Goal: Find specific page/section: Find specific page/section

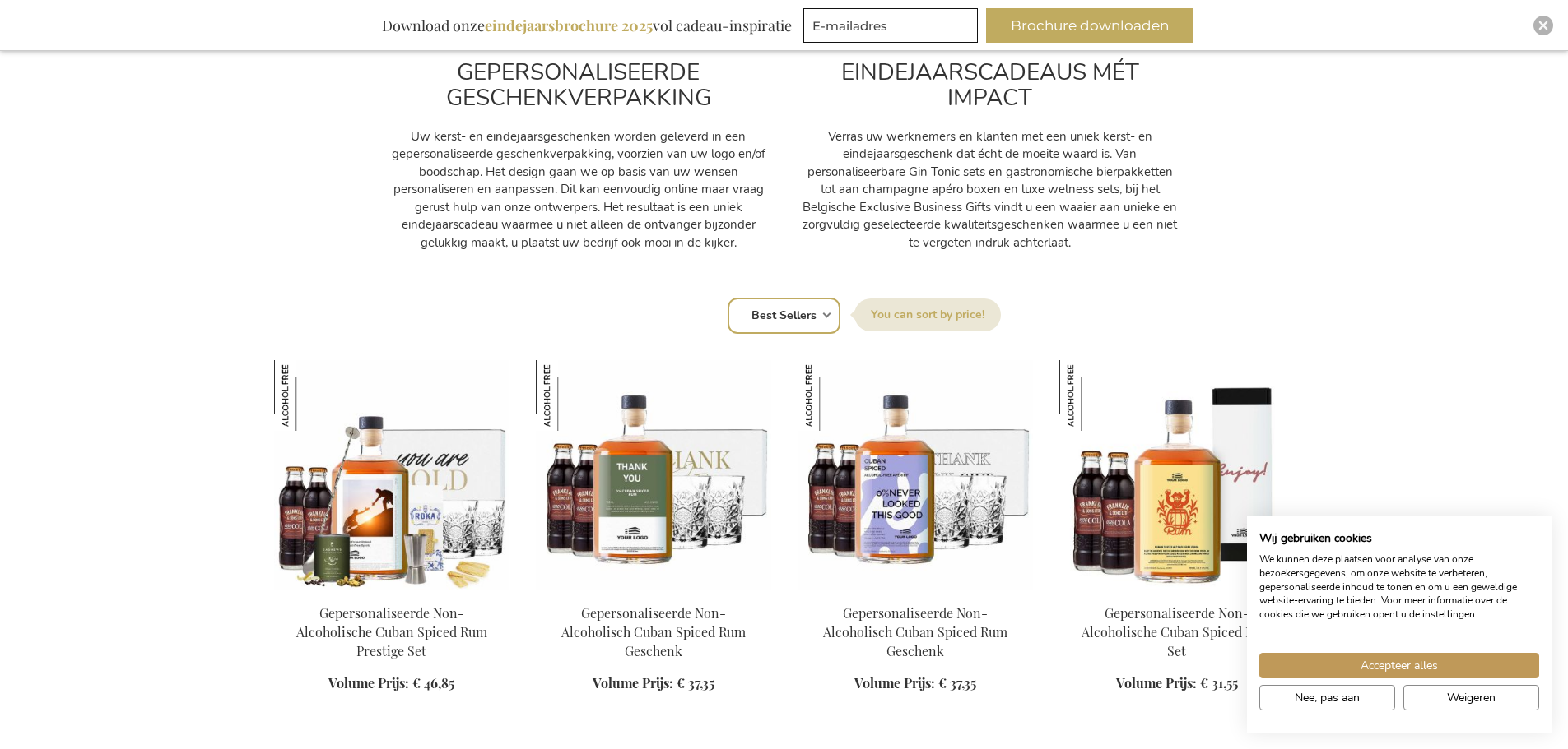
scroll to position [987, 0]
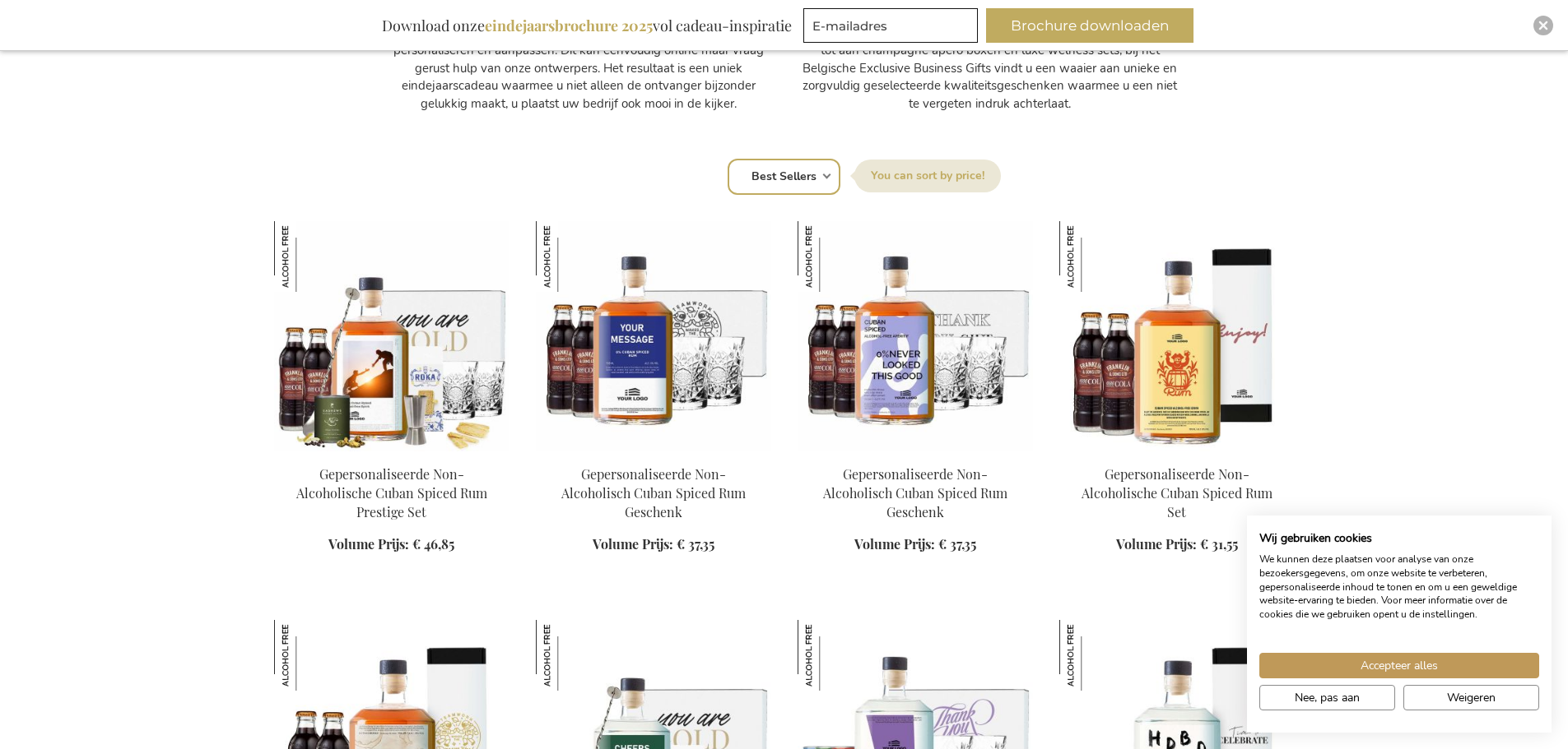
click at [903, 168] on label "Sorteer op" at bounding box center [927, 176] width 146 height 33
click at [840, 168] on select "Positie Best Sellers Meest bekeken Nieuw Biggest Saving Price: low to high Pric…" at bounding box center [784, 176] width 113 height 36
click at [827, 169] on select "Positie Best Sellers Meest bekeken Nieuw Biggest Saving Price: low to high Pric…" at bounding box center [784, 176] width 113 height 36
select select "price_asc"
click at [728, 159] on select "Positie Best Sellers Meest bekeken Nieuw Biggest Saving Price: low to high Pric…" at bounding box center [784, 176] width 113 height 36
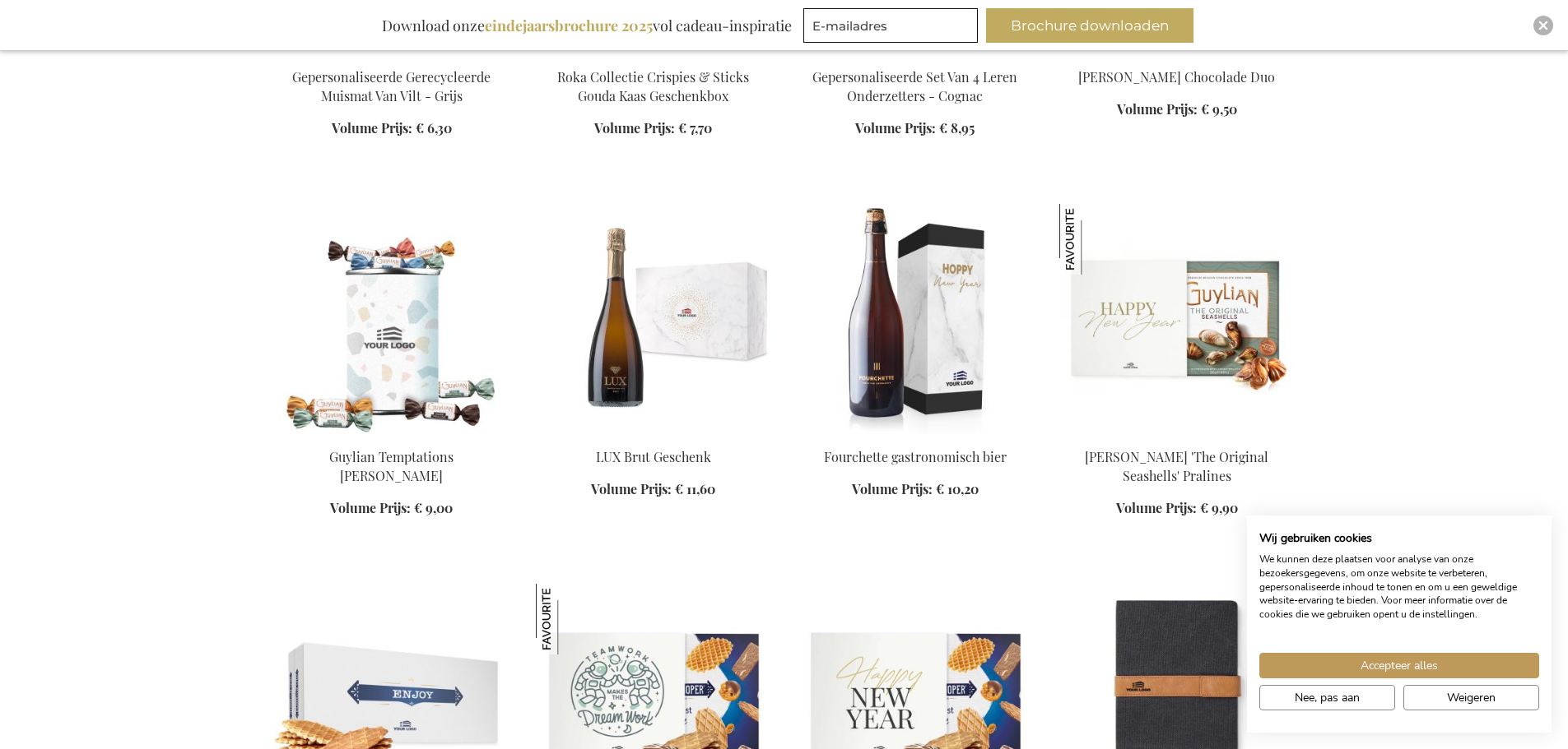
scroll to position [1399, 0]
